Goal: Information Seeking & Learning: Learn about a topic

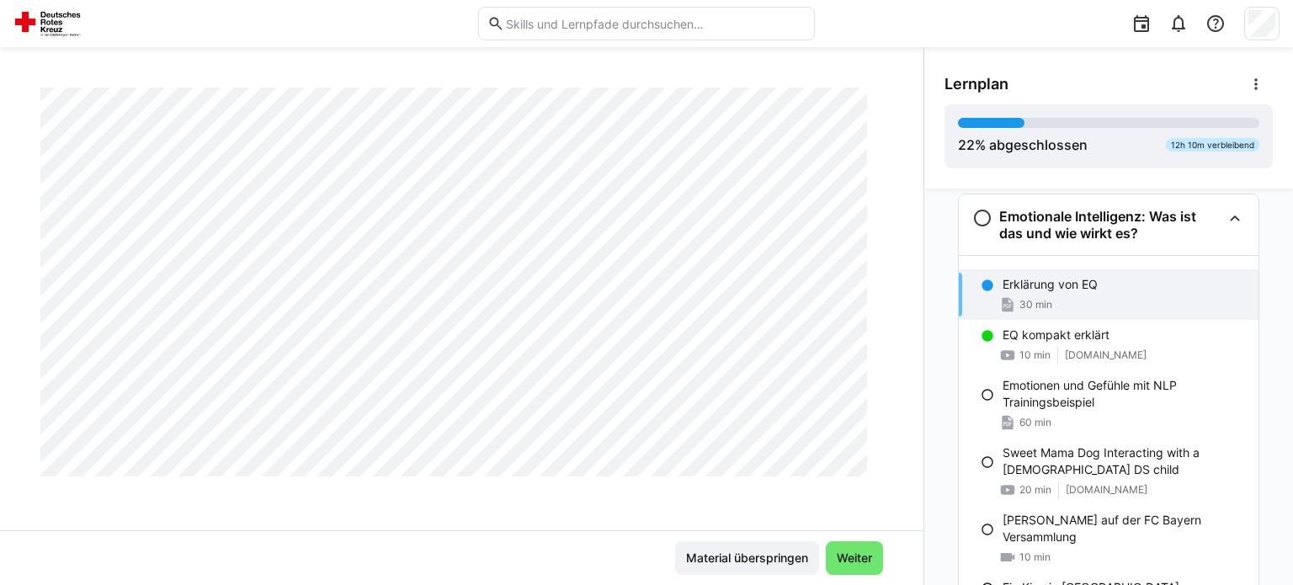
scroll to position [753, 0]
click at [1040, 338] on p "EQ kompakt erklärt" at bounding box center [1055, 334] width 107 height 17
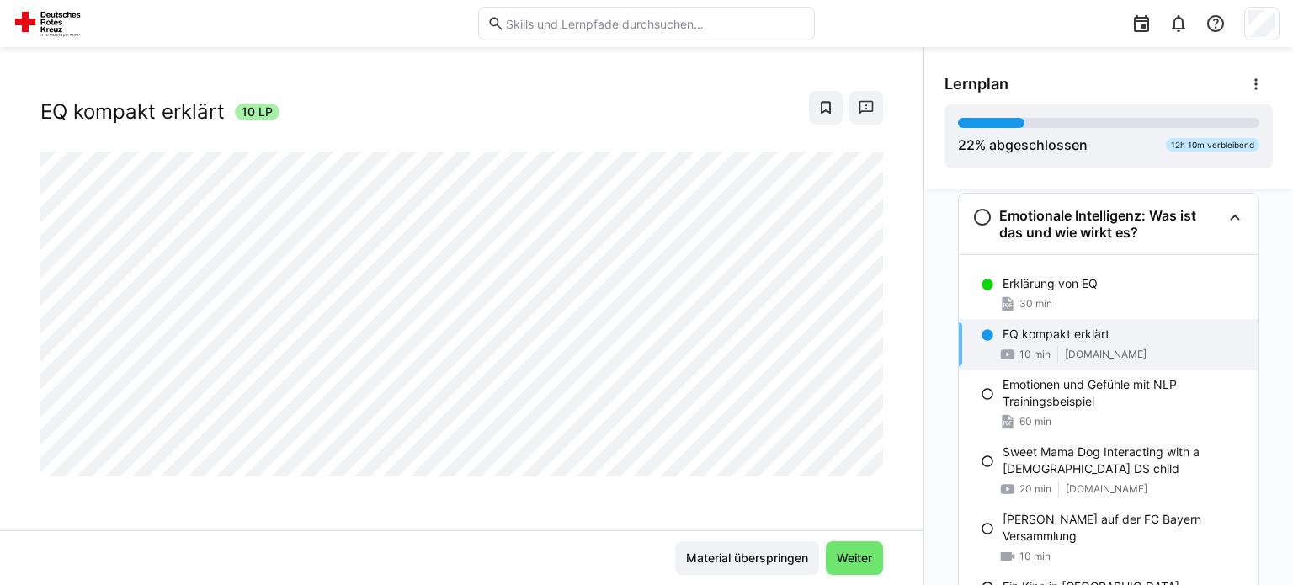
scroll to position [27, 0]
click at [843, 561] on span "Weiter" at bounding box center [854, 558] width 40 height 17
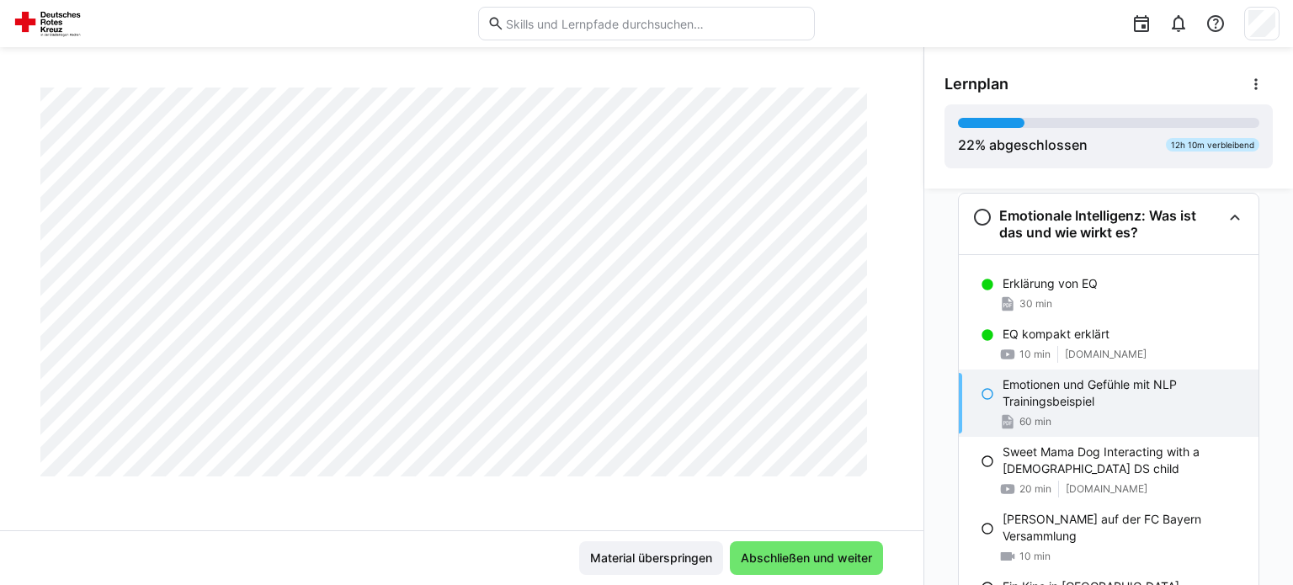
scroll to position [3796, 0]
click at [805, 558] on span "Abschließen und weiter" at bounding box center [806, 558] width 136 height 17
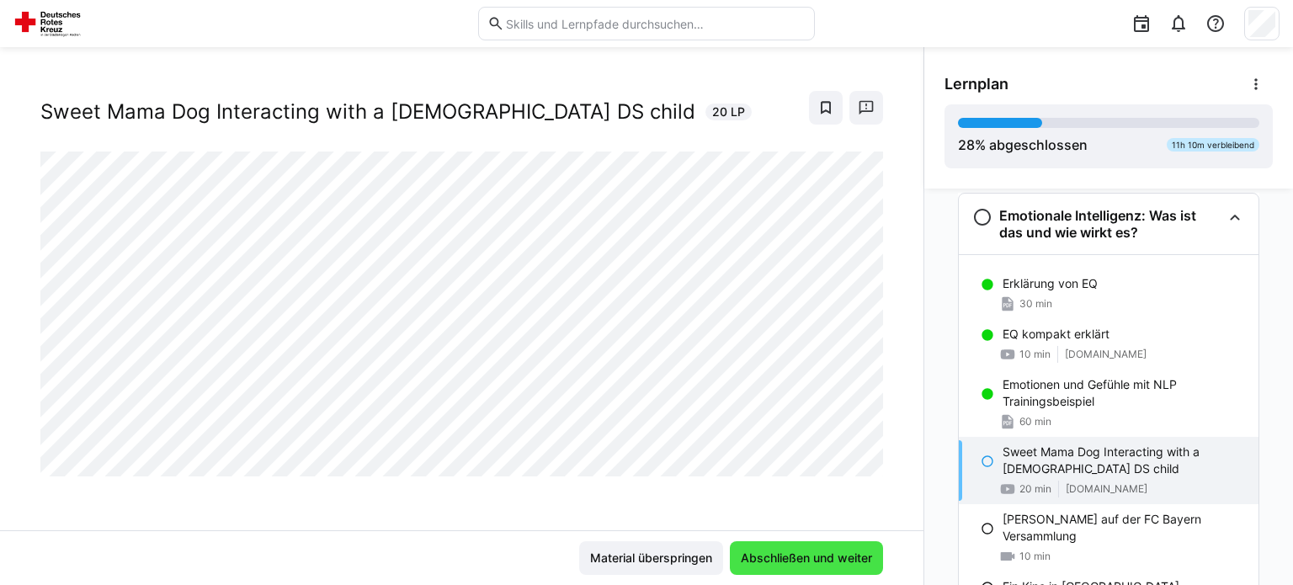
scroll to position [27, 0]
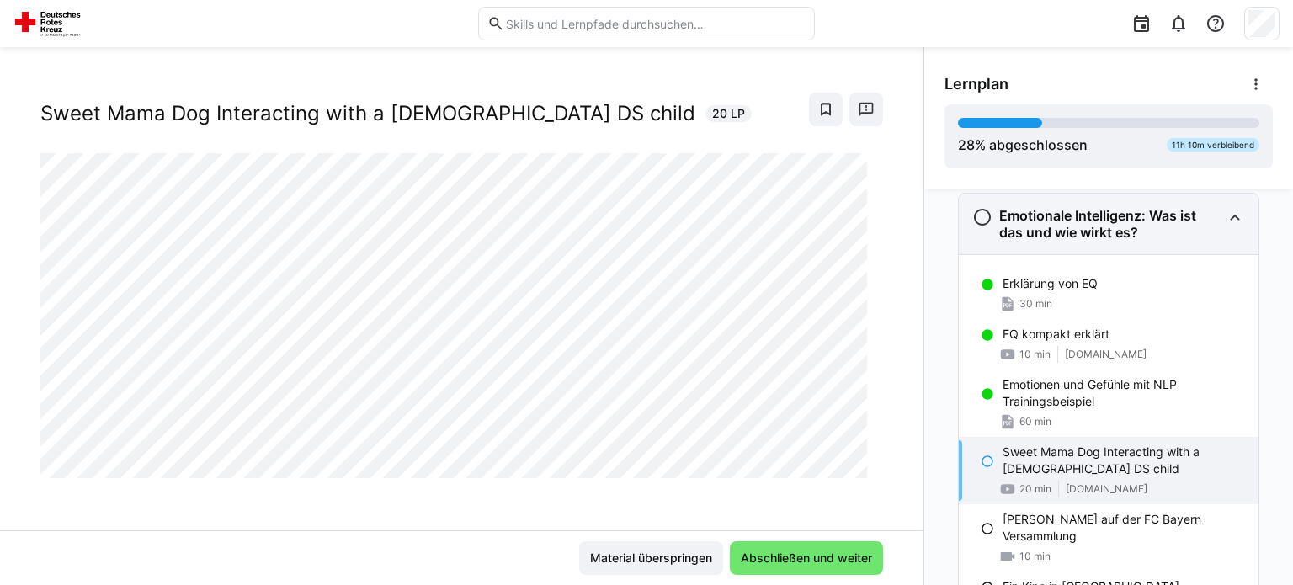
click at [959, 244] on div "Emotionale Intelligenz: Was ist das und wie wirkt es?" at bounding box center [1109, 224] width 300 height 61
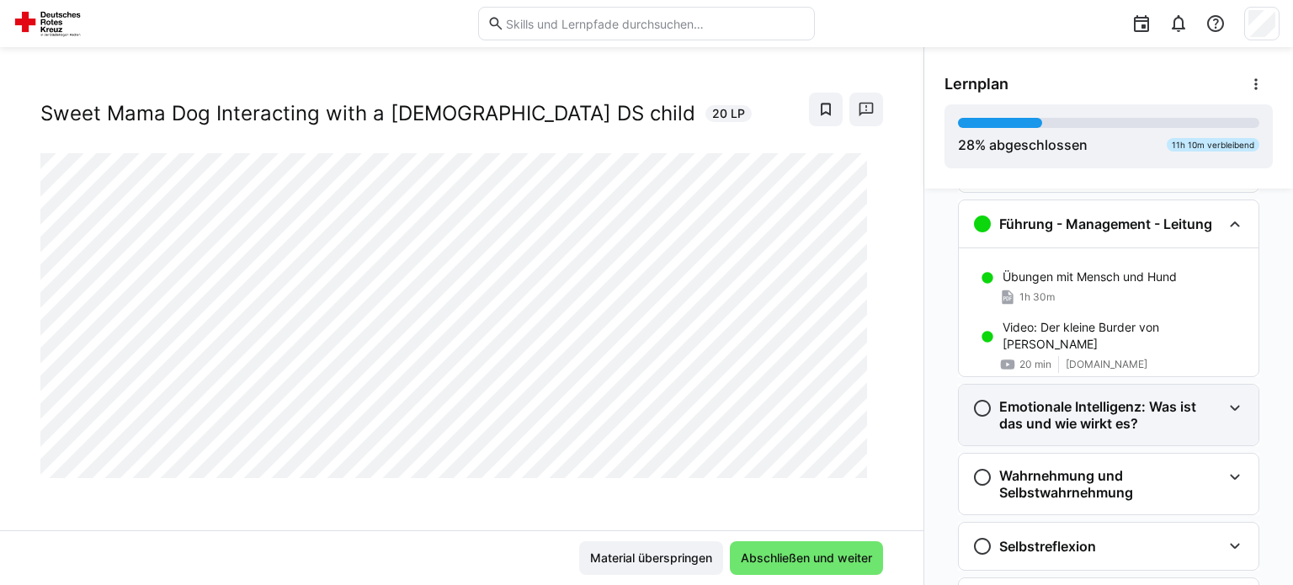
scroll to position [561, 0]
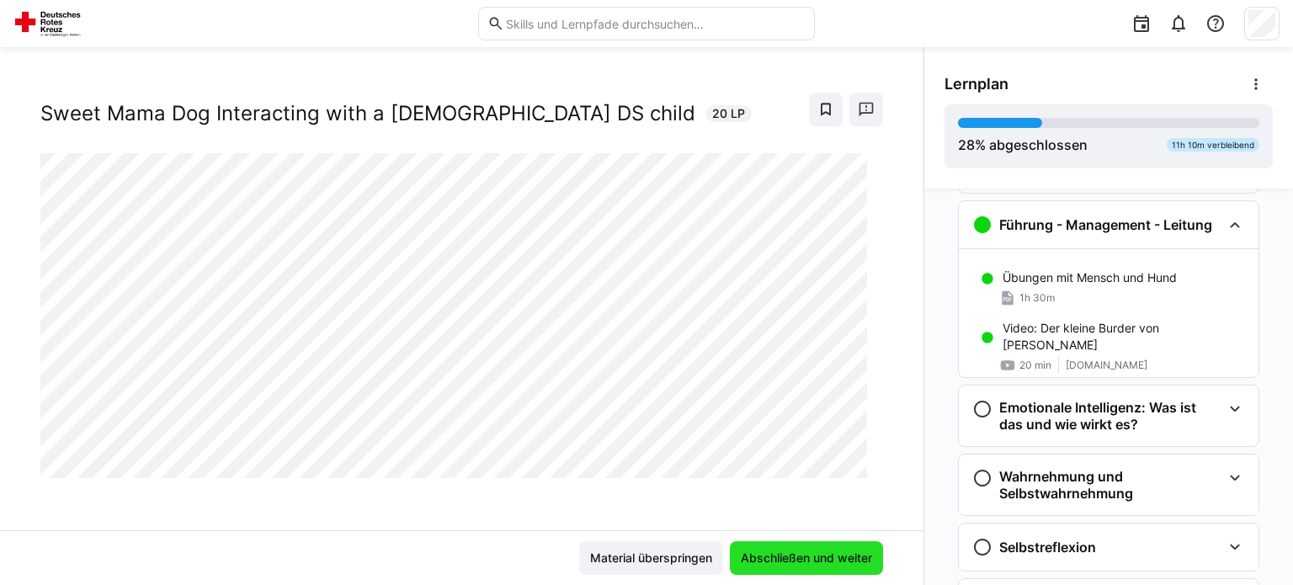
click at [763, 563] on span "Abschließen und weiter" at bounding box center [806, 558] width 136 height 17
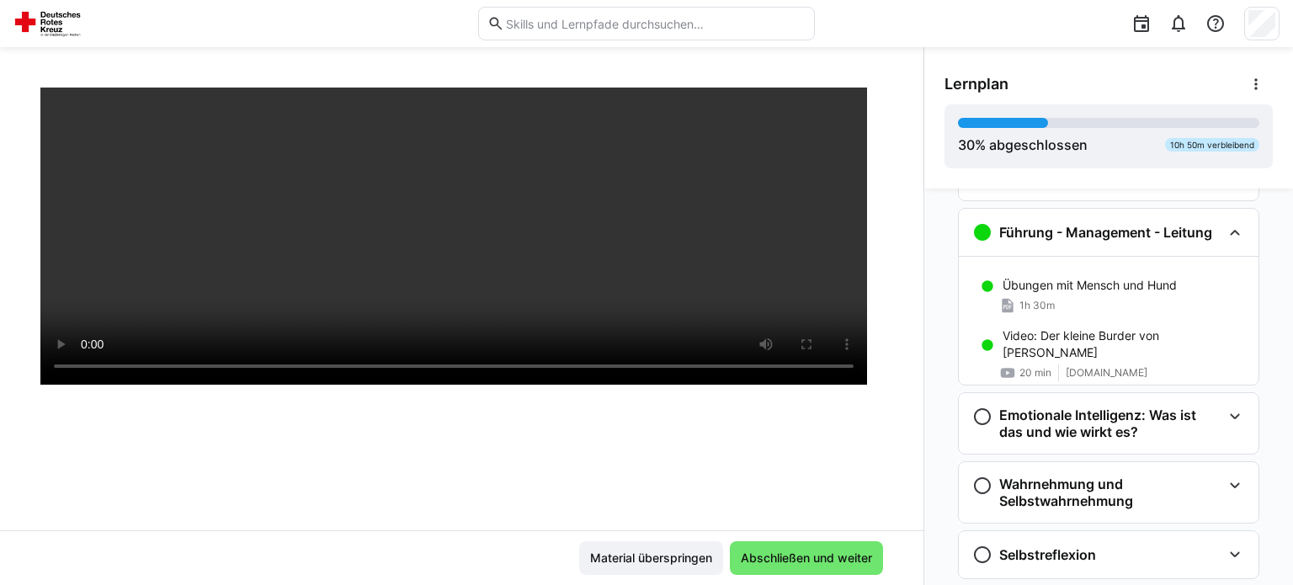
scroll to position [232, 0]
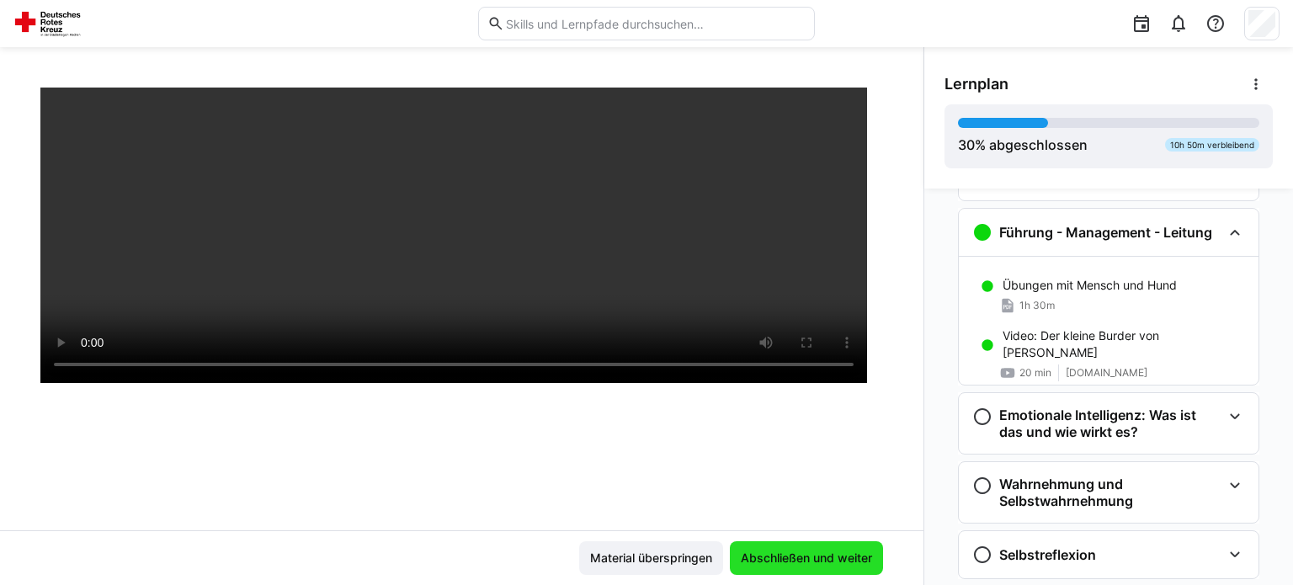
click at [800, 550] on span "Abschließen und weiter" at bounding box center [806, 558] width 136 height 17
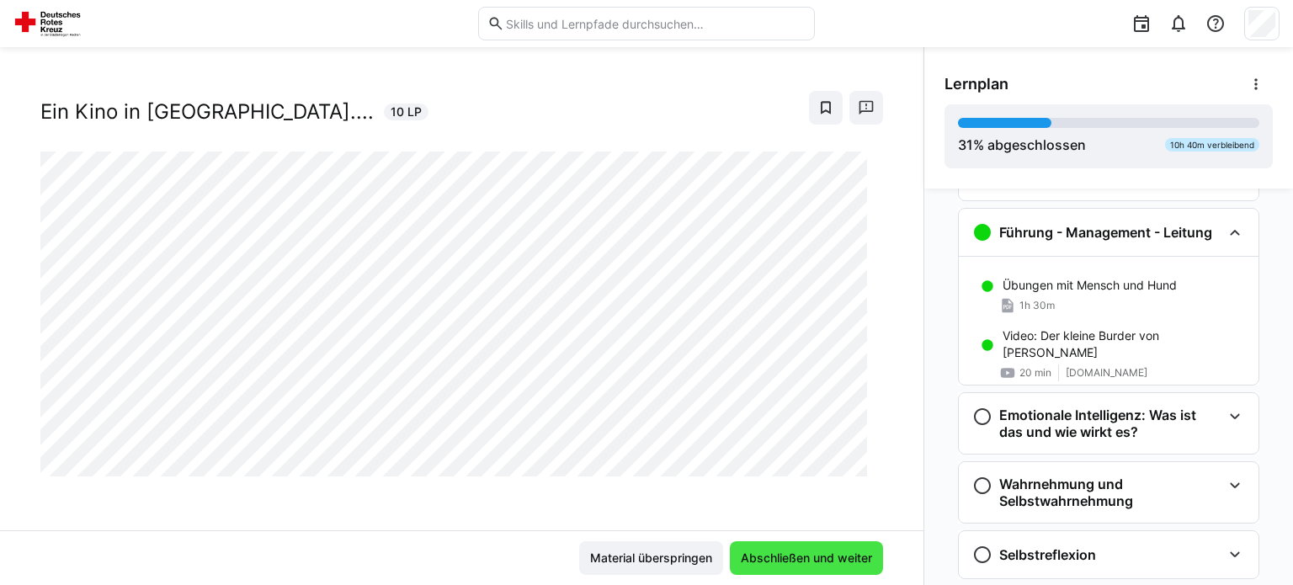
scroll to position [27, 0]
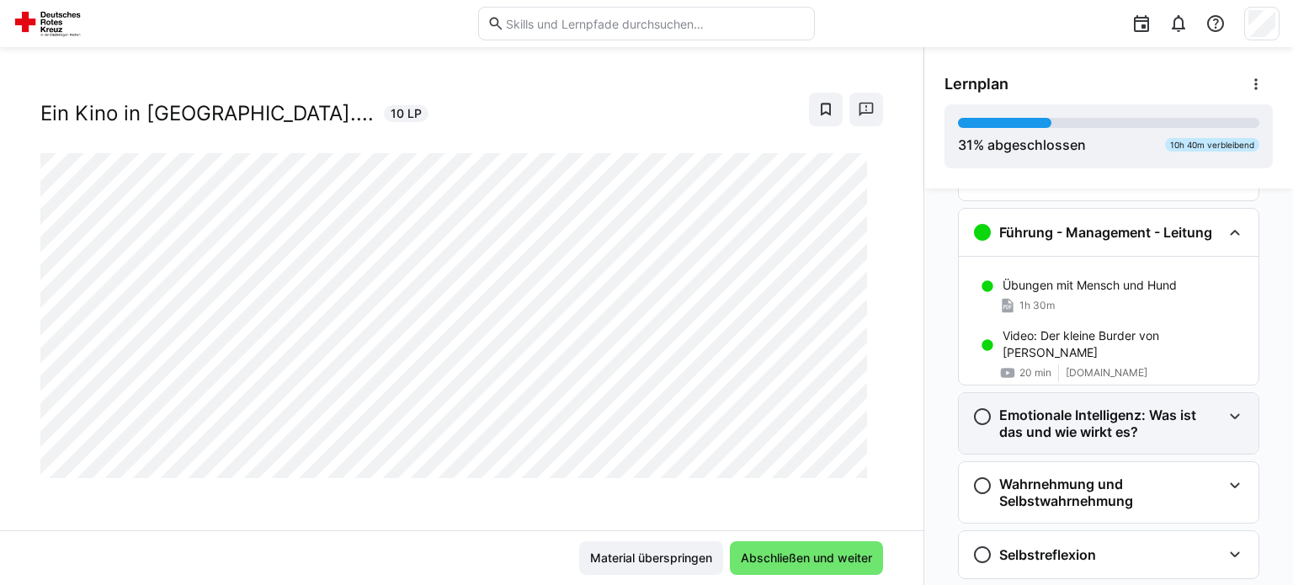
click at [1048, 415] on h3 "Emotionale Intelligenz: Was ist das und wie wirkt es?" at bounding box center [1110, 424] width 222 height 34
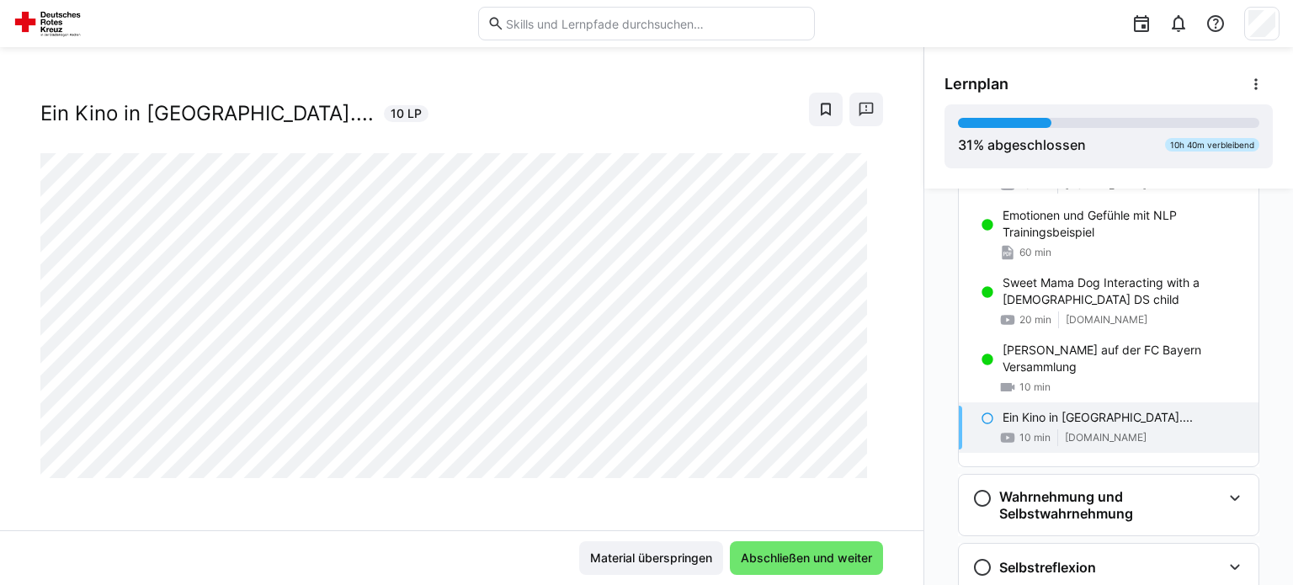
scroll to position [928, 0]
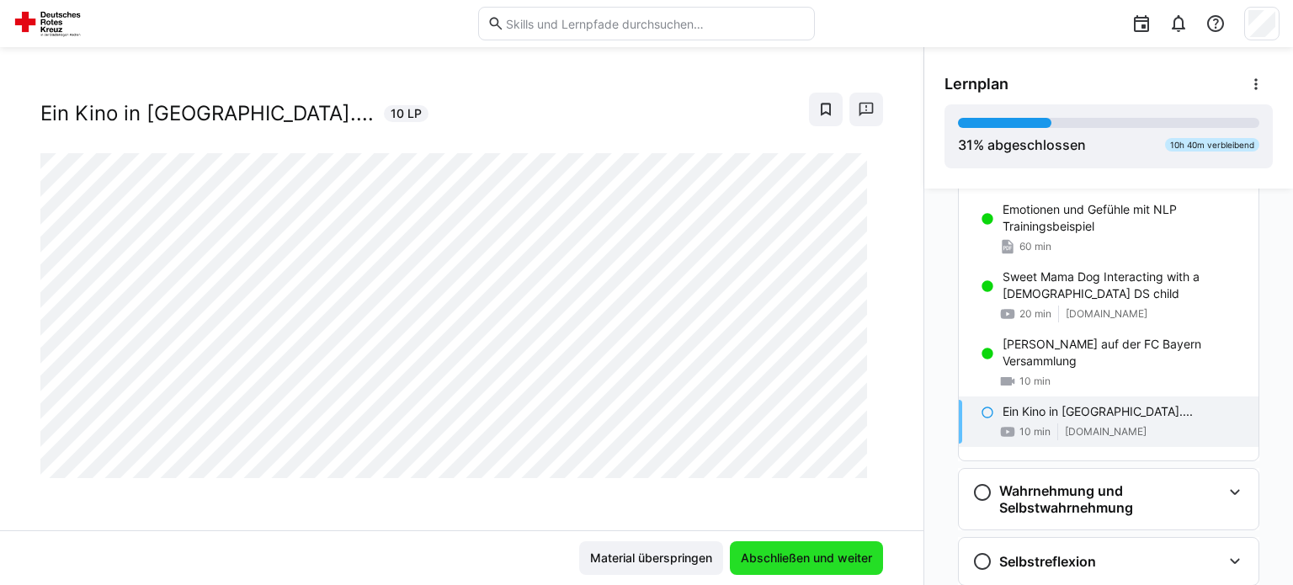
click at [787, 557] on span "Abschließen und weiter" at bounding box center [806, 558] width 136 height 17
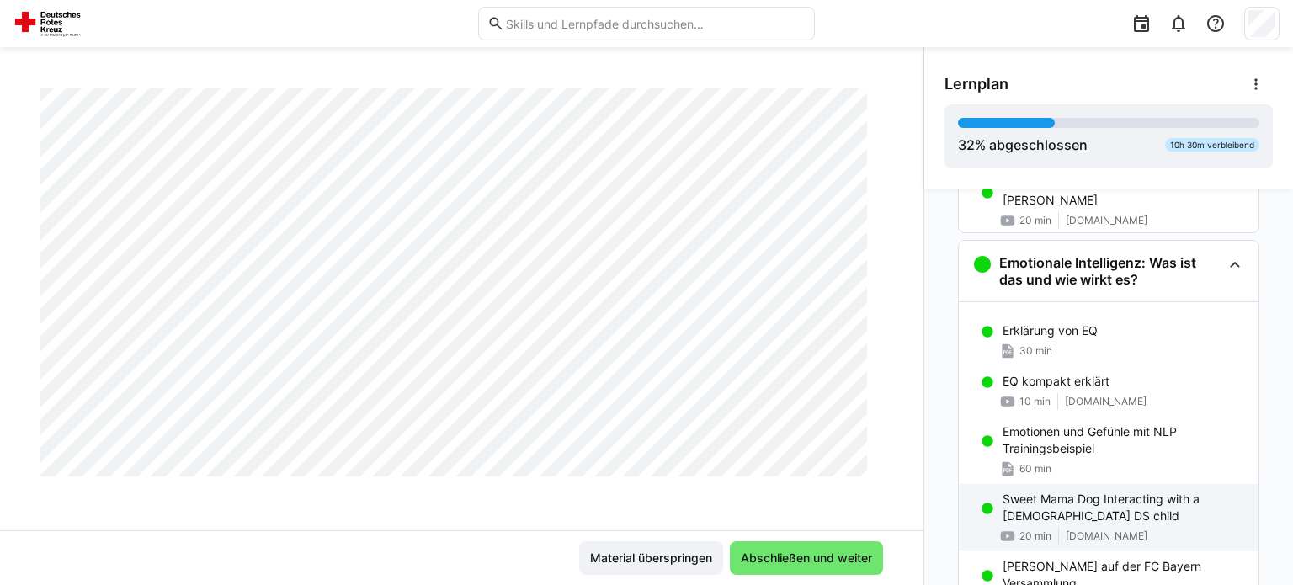
scroll to position [707, 0]
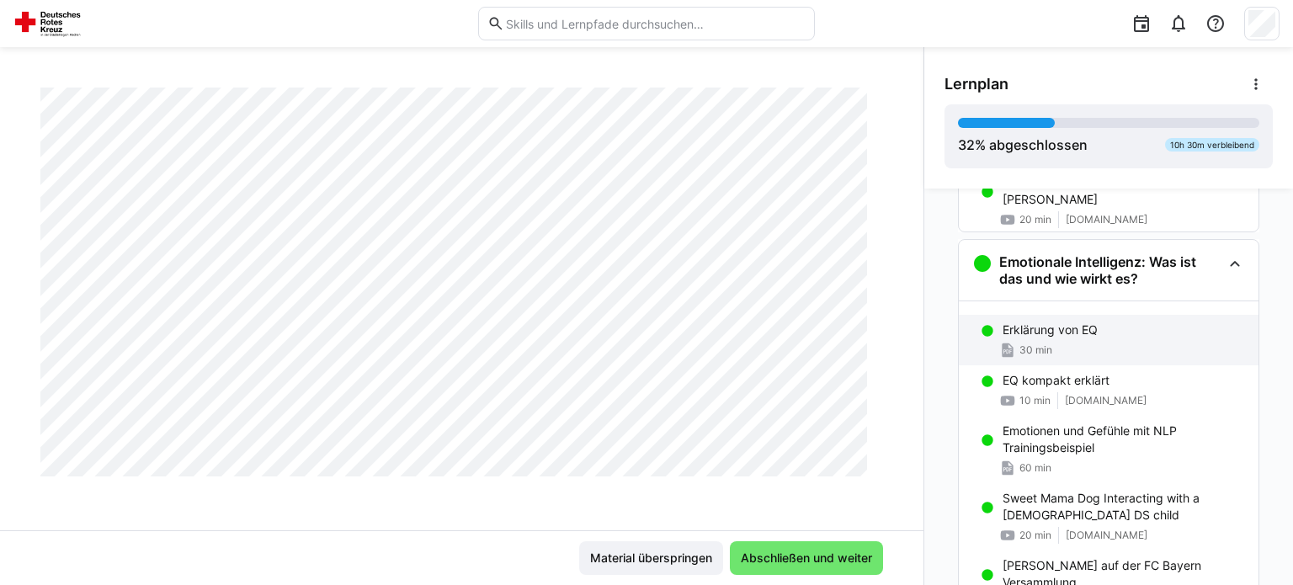
click at [1059, 343] on div "30 min" at bounding box center [1123, 350] width 242 height 17
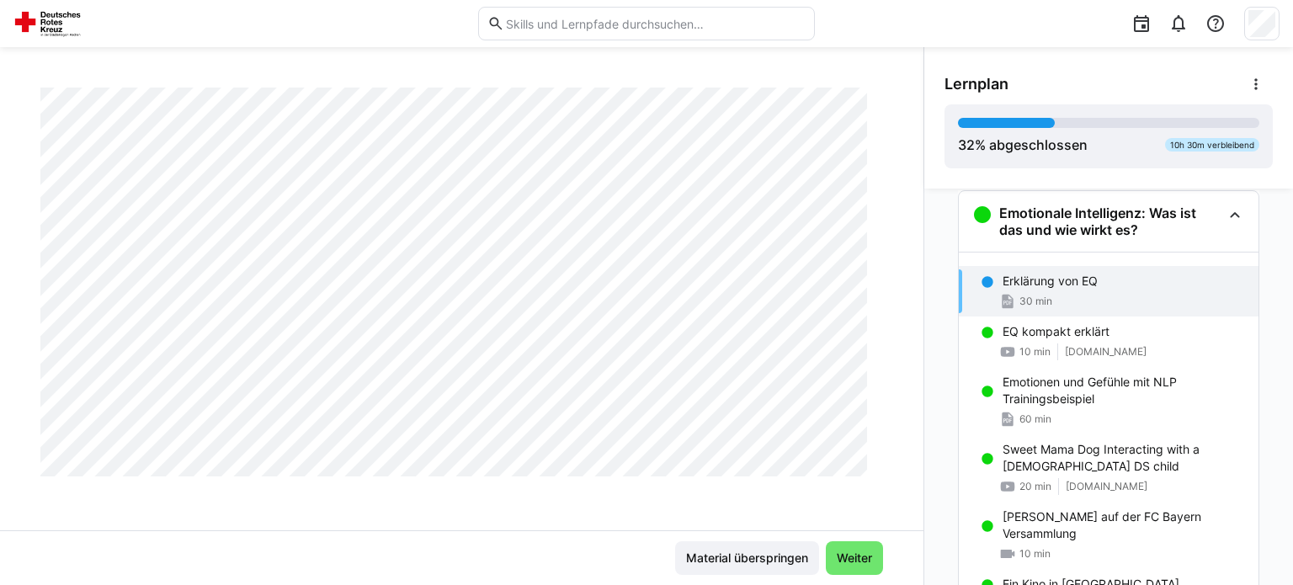
scroll to position [2018, 0]
click at [842, 559] on span "Weiter" at bounding box center [854, 558] width 40 height 17
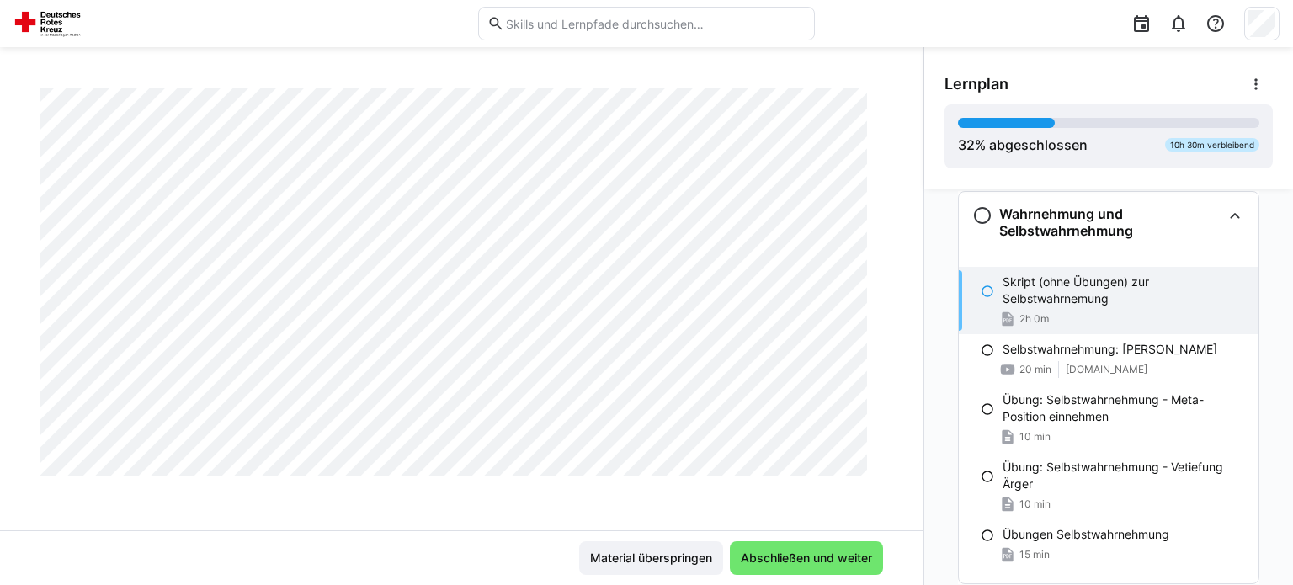
scroll to position [3796, 0]
click at [779, 551] on span "Abschließen und weiter" at bounding box center [806, 558] width 136 height 17
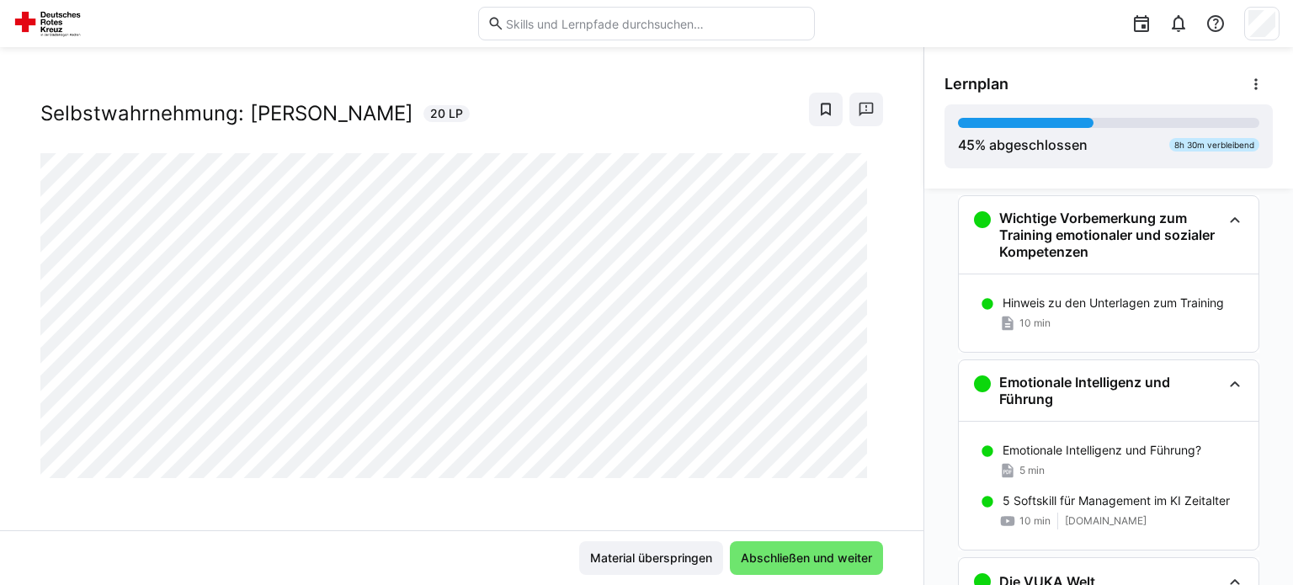
scroll to position [0, 0]
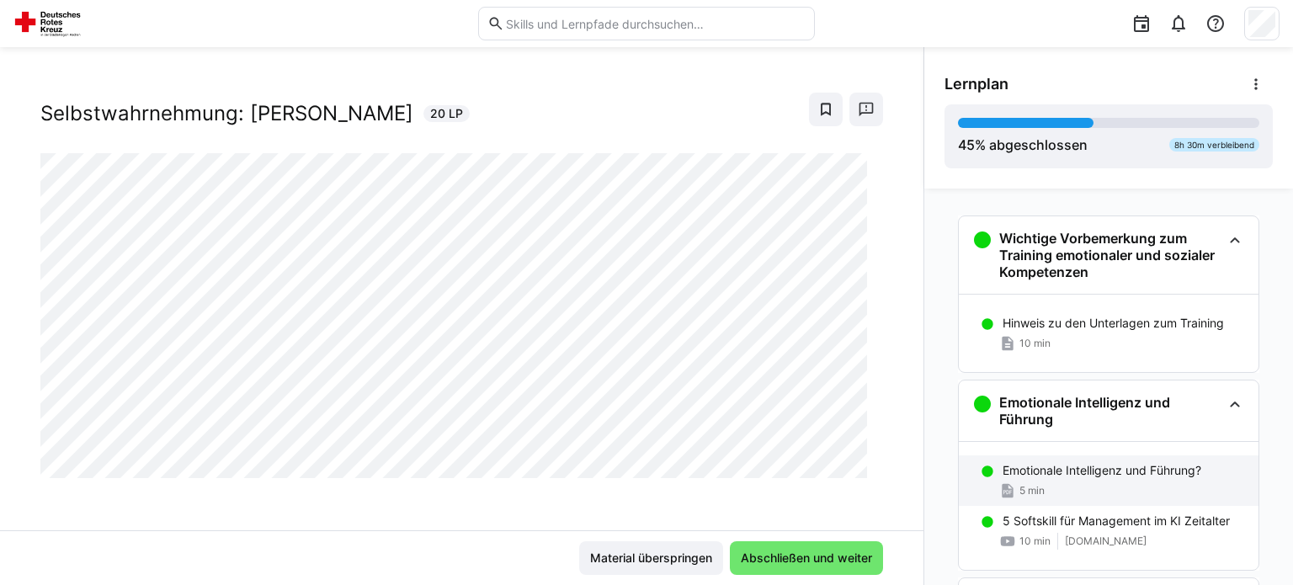
click at [1019, 488] on span "5 min" at bounding box center [1031, 490] width 25 height 13
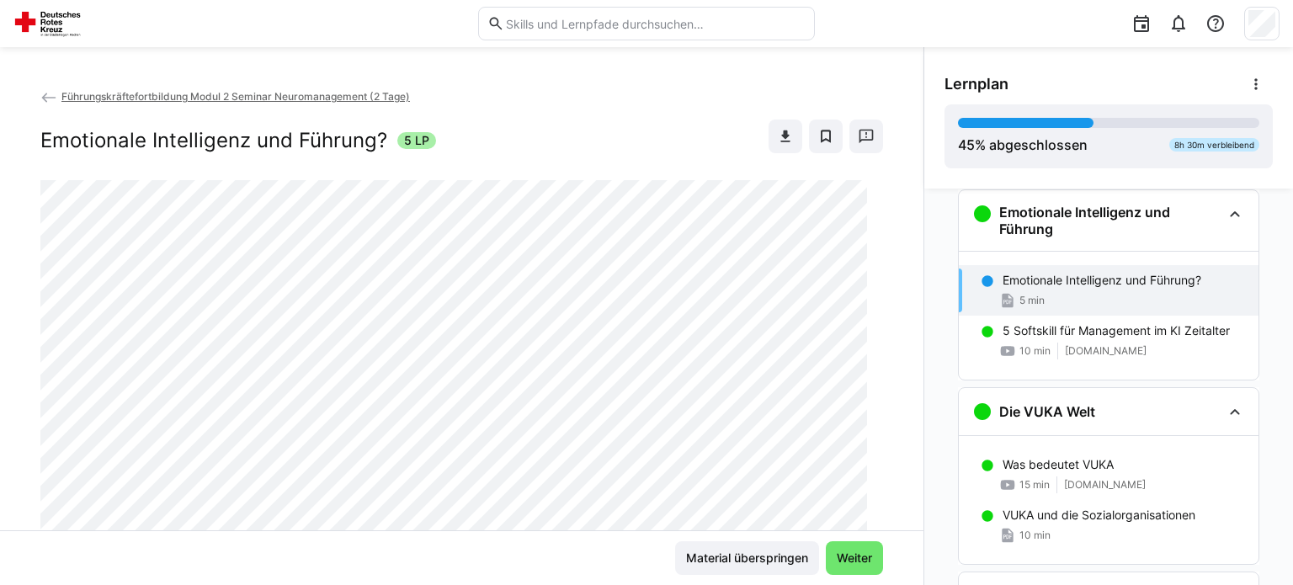
scroll to position [287, 0]
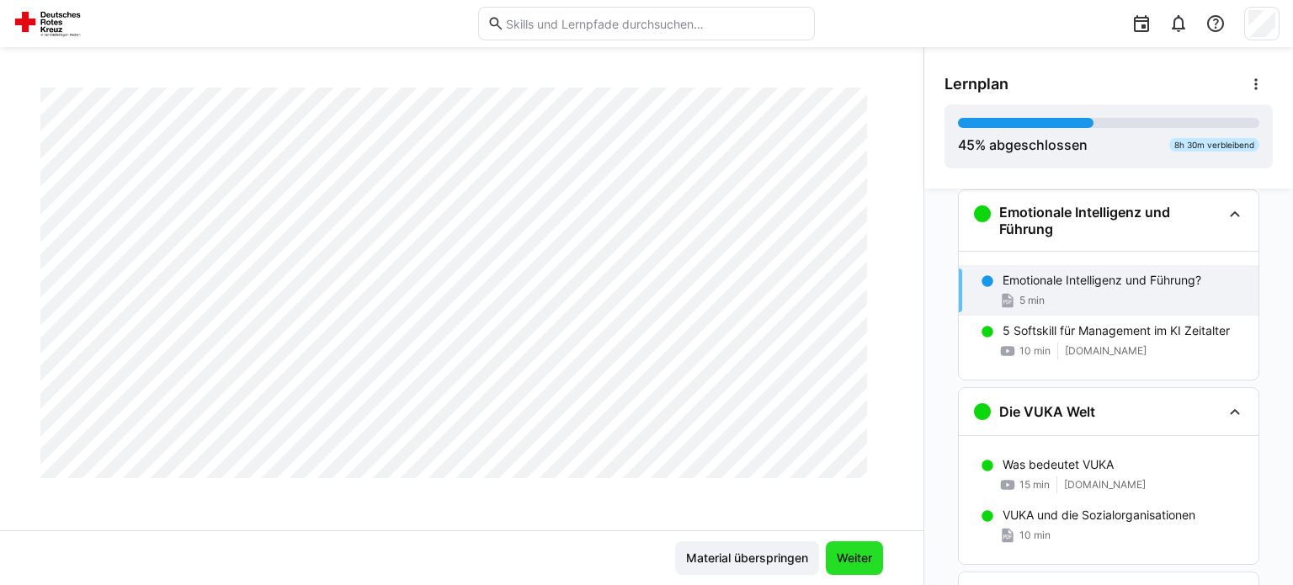
click at [838, 561] on span "Weiter" at bounding box center [854, 558] width 40 height 17
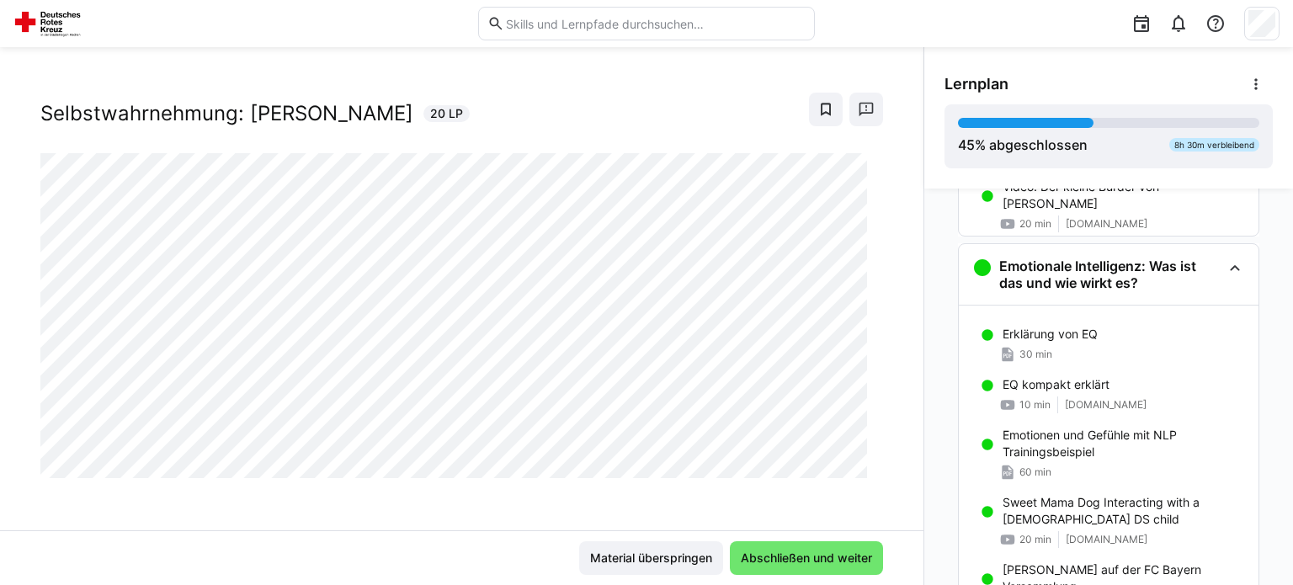
scroll to position [700, 0]
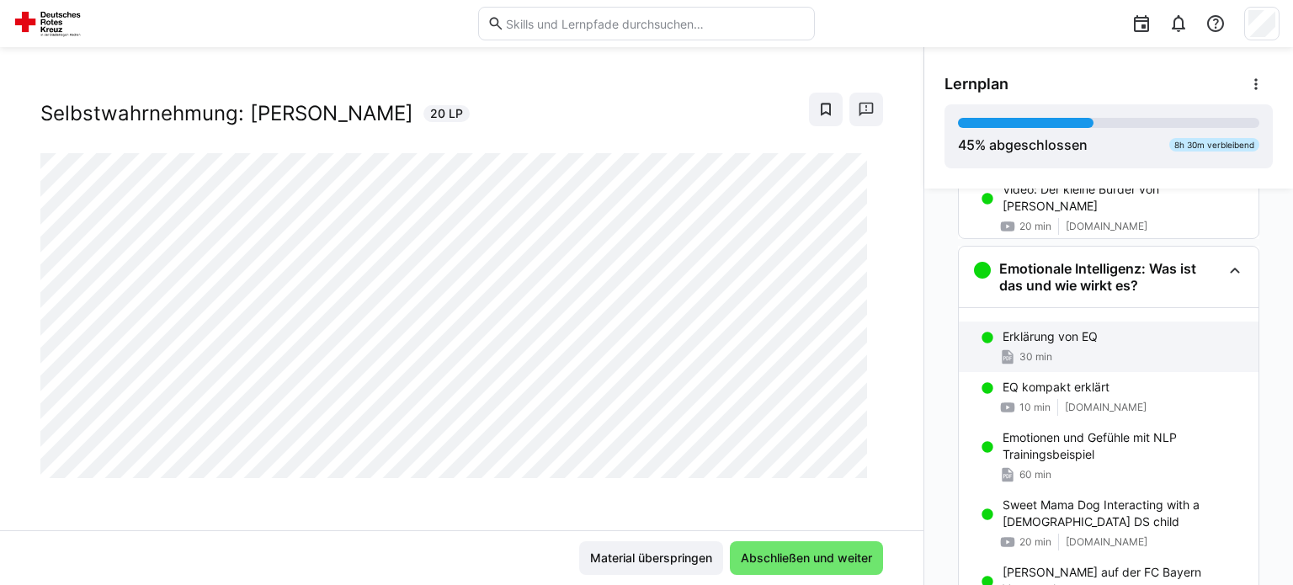
click at [1046, 332] on p "Erklärung von EQ" at bounding box center [1049, 336] width 95 height 17
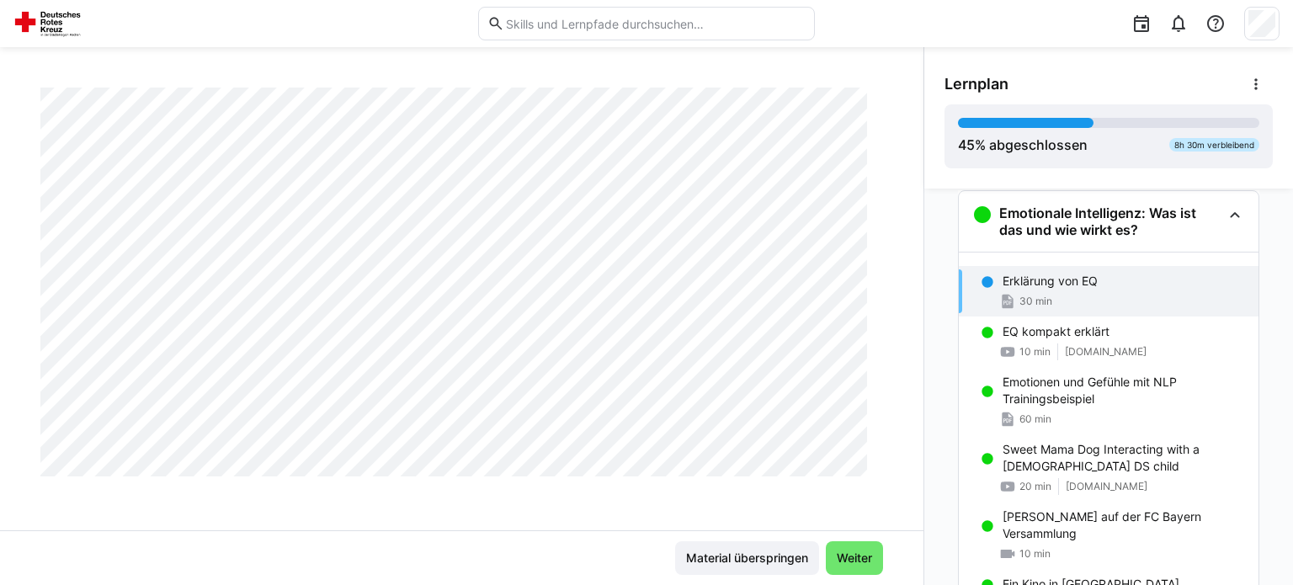
scroll to position [2018, 0]
